Goal: Task Accomplishment & Management: Use online tool/utility

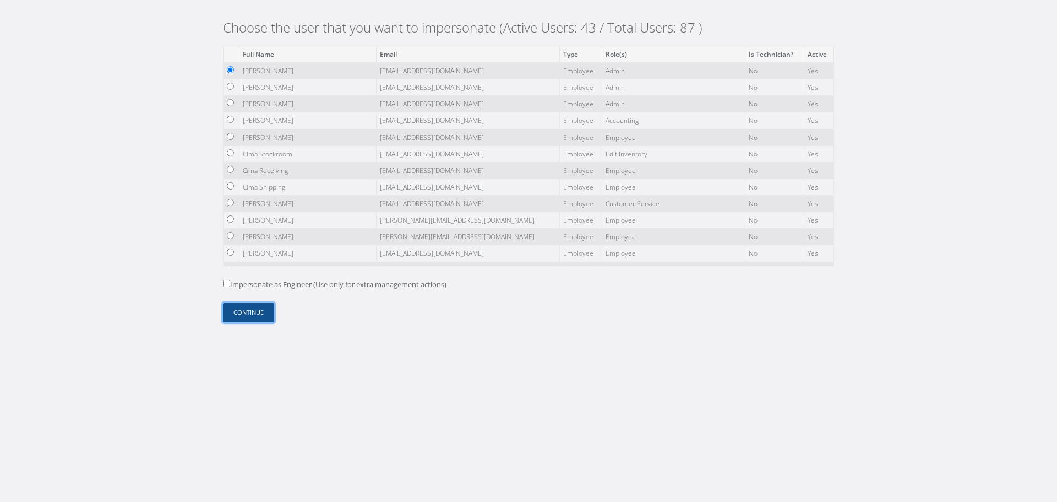
click at [261, 314] on button "Continue" at bounding box center [248, 312] width 51 height 19
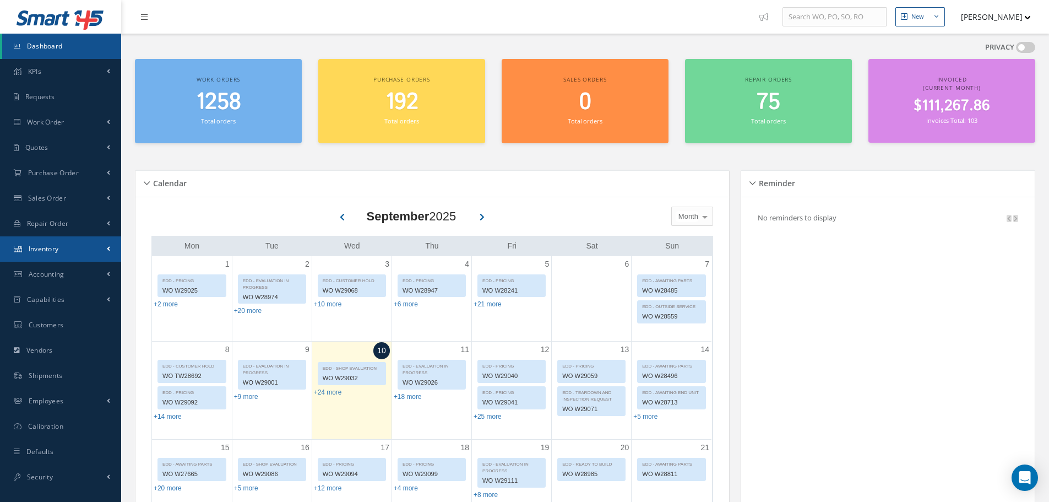
click at [110, 252] on span at bounding box center [108, 248] width 3 height 9
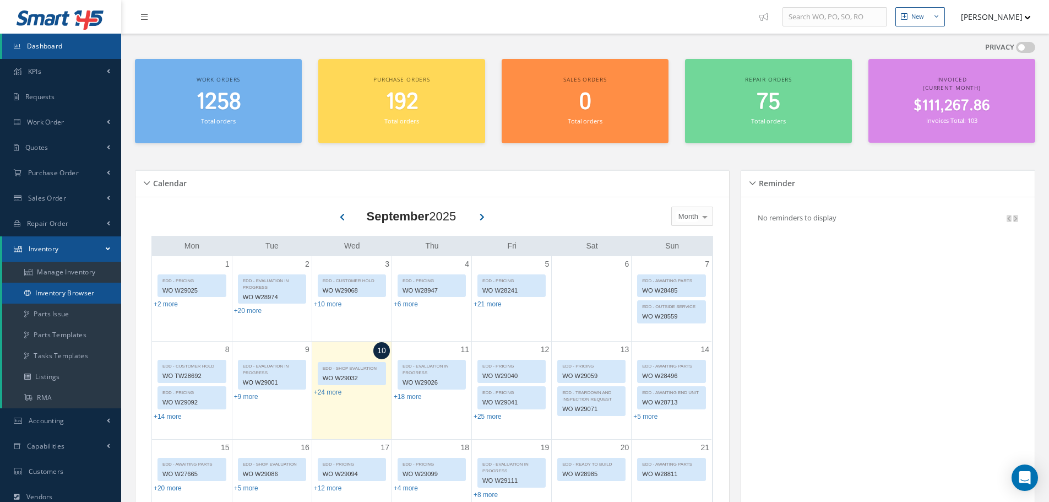
click at [99, 292] on link "Inventory Browser" at bounding box center [61, 293] width 119 height 21
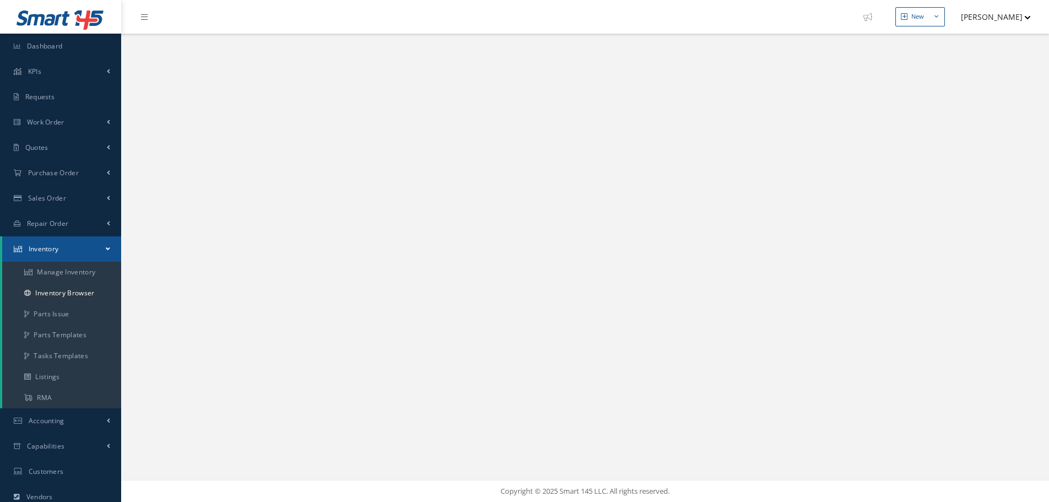
select select "25"
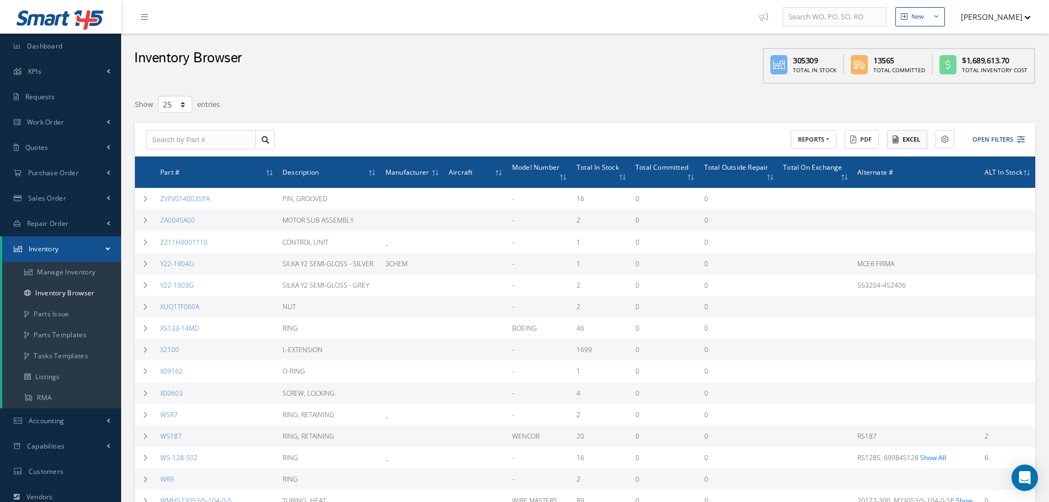
click at [902, 135] on button "Excel" at bounding box center [907, 139] width 40 height 19
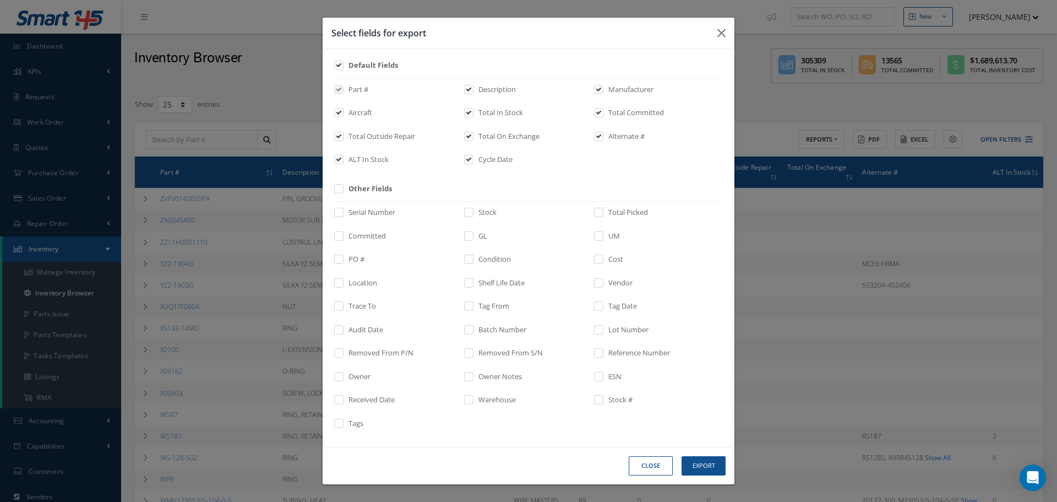
click at [374, 188] on label "Other Fields" at bounding box center [369, 188] width 46 height 11
click at [343, 188] on input "checkbox" at bounding box center [339, 192] width 7 height 13
checkbox input "true"
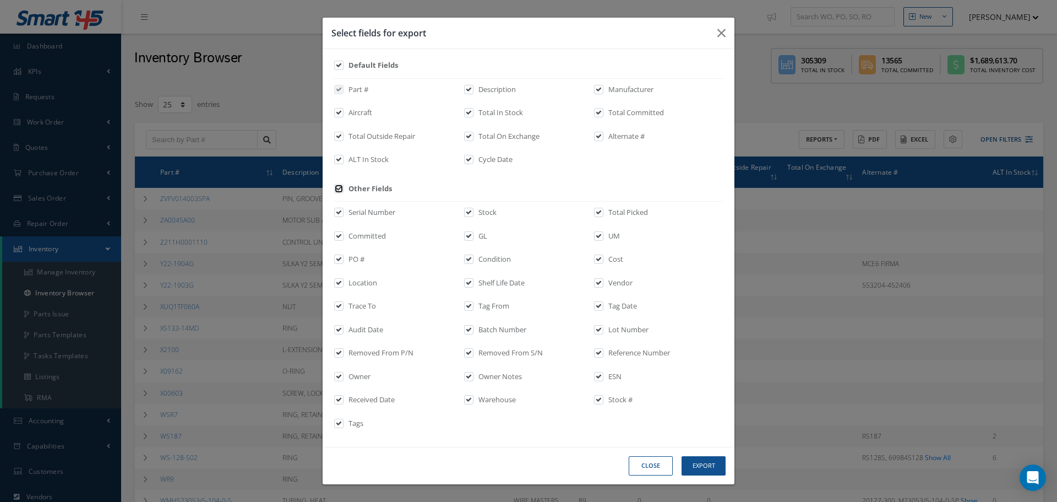
checkbox input "true"
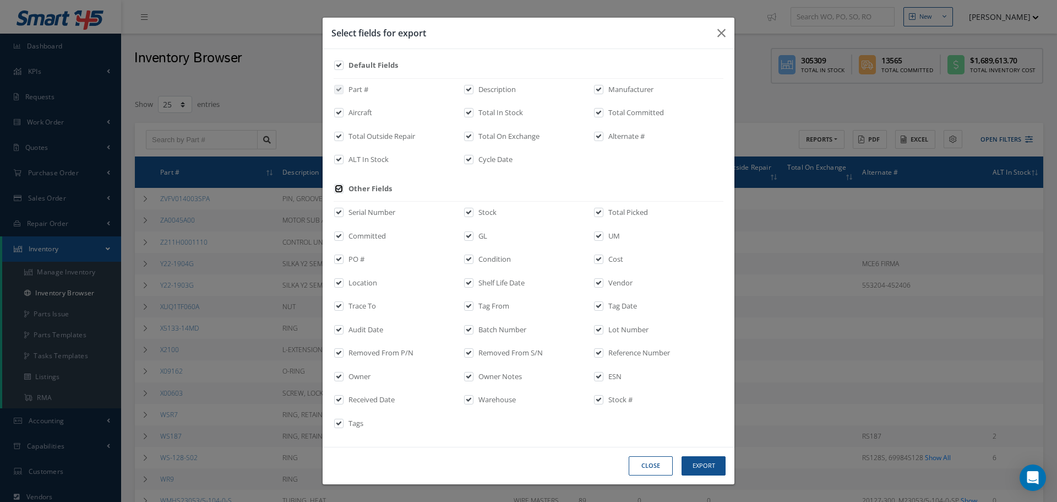
checkbox input "true"
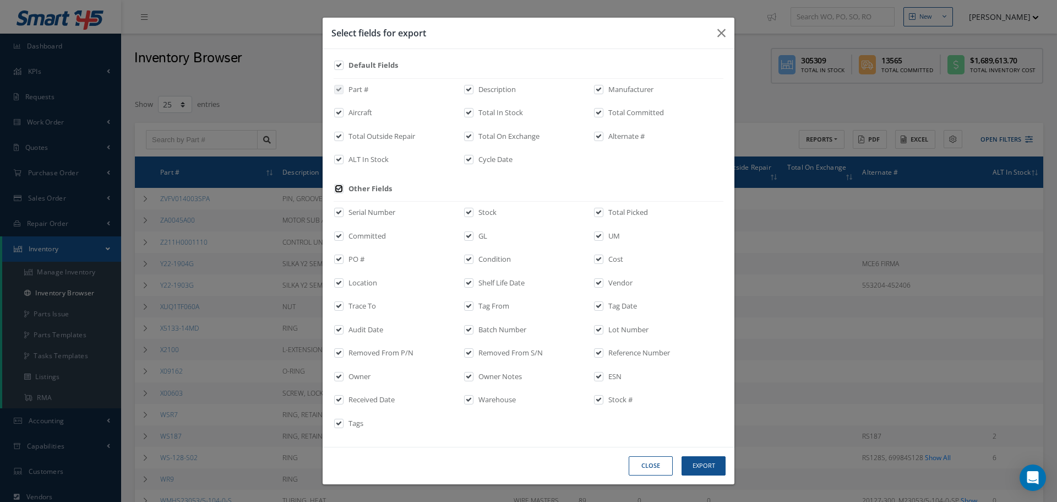
checkbox input "true"
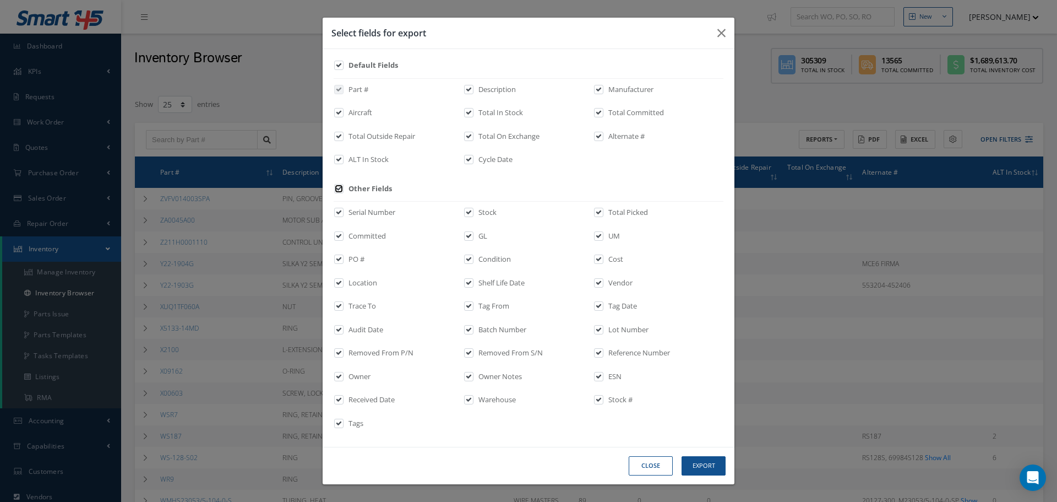
checkbox input "true"
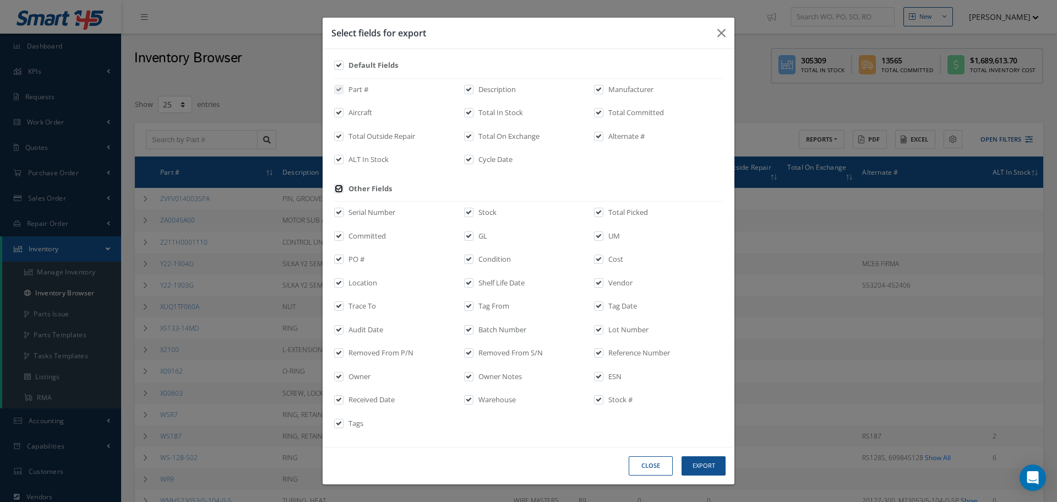
checkbox input "true"
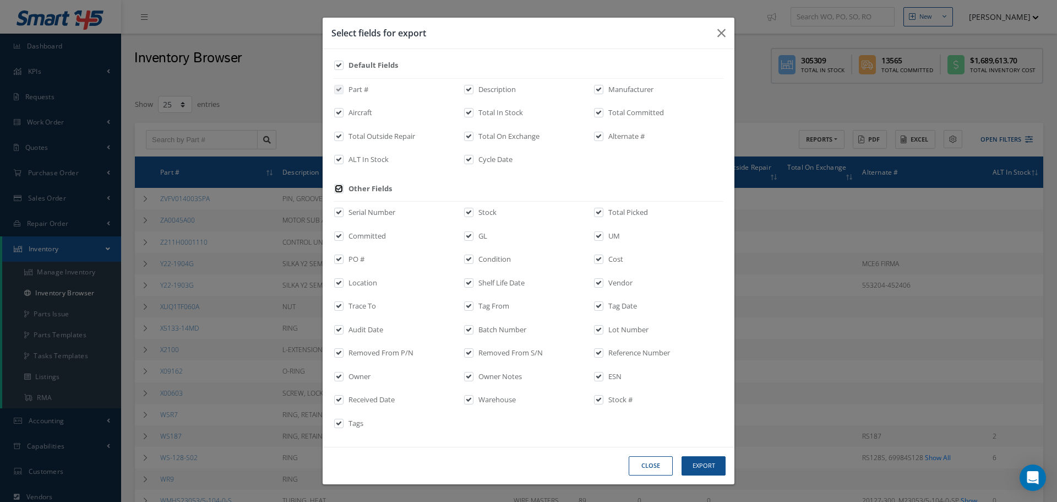
checkbox input "true"
